Goal: Task Accomplishment & Management: Use online tool/utility

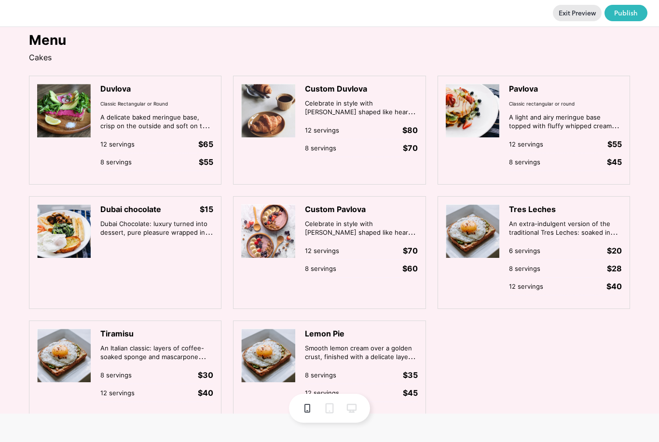
click at [118, 110] on div "Duvlova Classic Rectangular or Round A delicate baked meringue base, crisp on t…" at bounding box center [156, 130] width 113 height 93
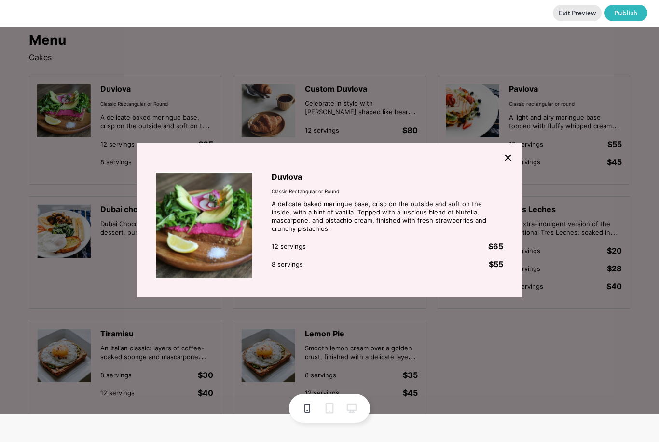
click at [517, 153] on div at bounding box center [330, 157] width 386 height 29
click at [516, 159] on div at bounding box center [330, 157] width 386 height 29
click at [519, 157] on div at bounding box center [330, 157] width 386 height 29
click at [511, 159] on icon at bounding box center [508, 157] width 5 height 5
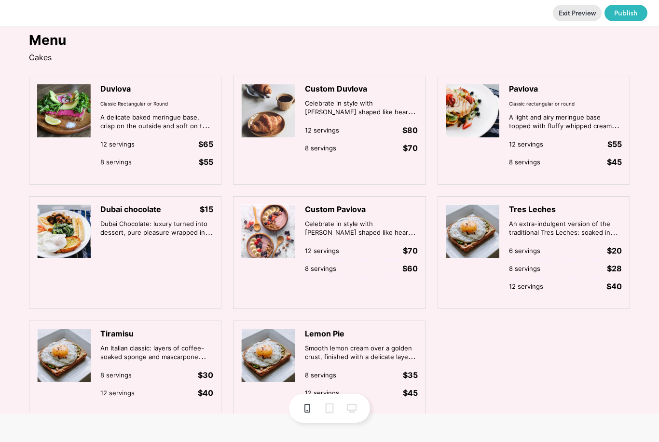
click at [164, 140] on div "12 servings $65" at bounding box center [156, 145] width 113 height 18
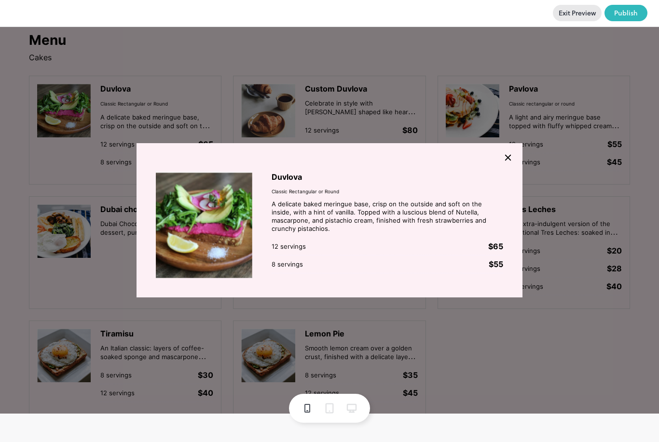
click at [512, 163] on div at bounding box center [508, 158] width 10 height 10
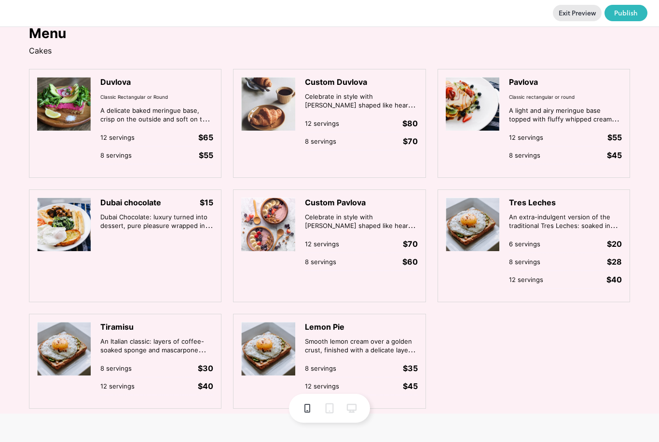
scroll to position [14, 0]
click at [582, 19] on button "Exit Preview" at bounding box center [577, 13] width 49 height 16
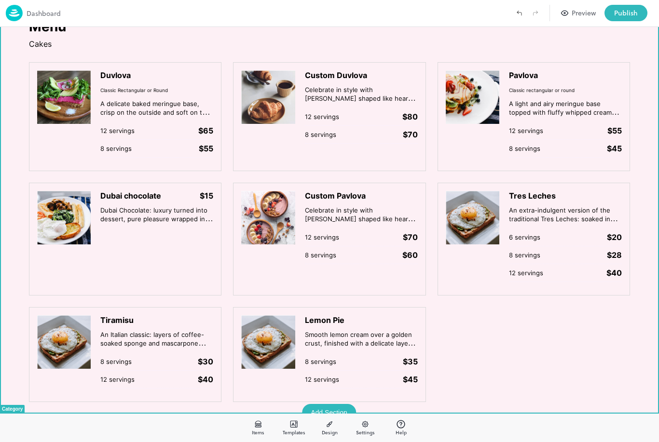
click at [172, 90] on div "Duvlova Classic Rectangular or Round A delicate baked meringue base, crisp on t…" at bounding box center [156, 116] width 113 height 93
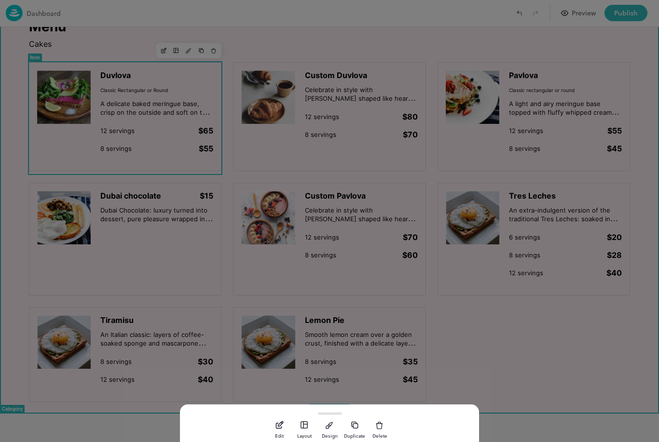
click at [275, 419] on div "button" at bounding box center [280, 425] width 10 height 14
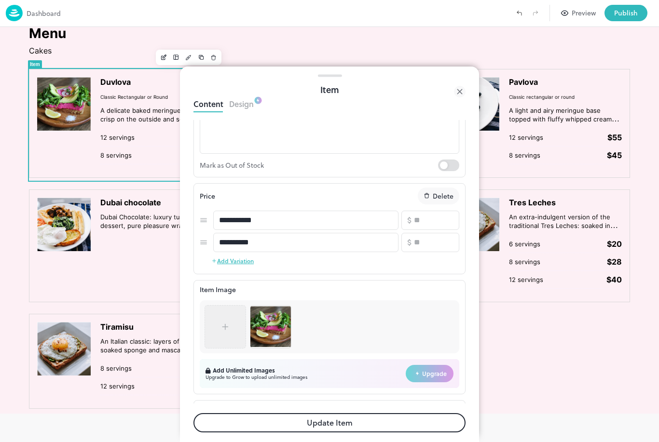
scroll to position [133, 0]
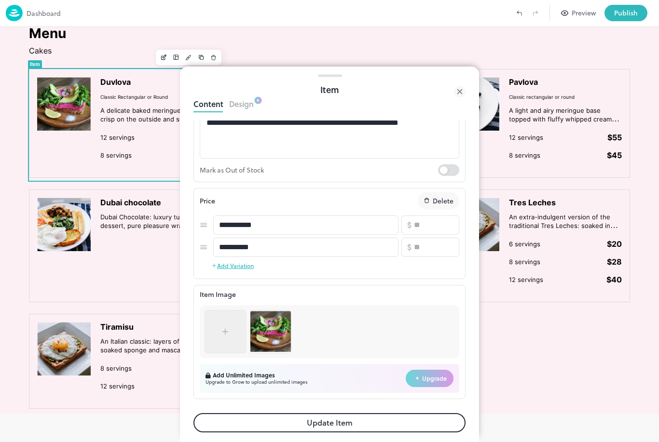
click at [462, 88] on icon at bounding box center [460, 92] width 12 height 12
